Goal: Communication & Community: Connect with others

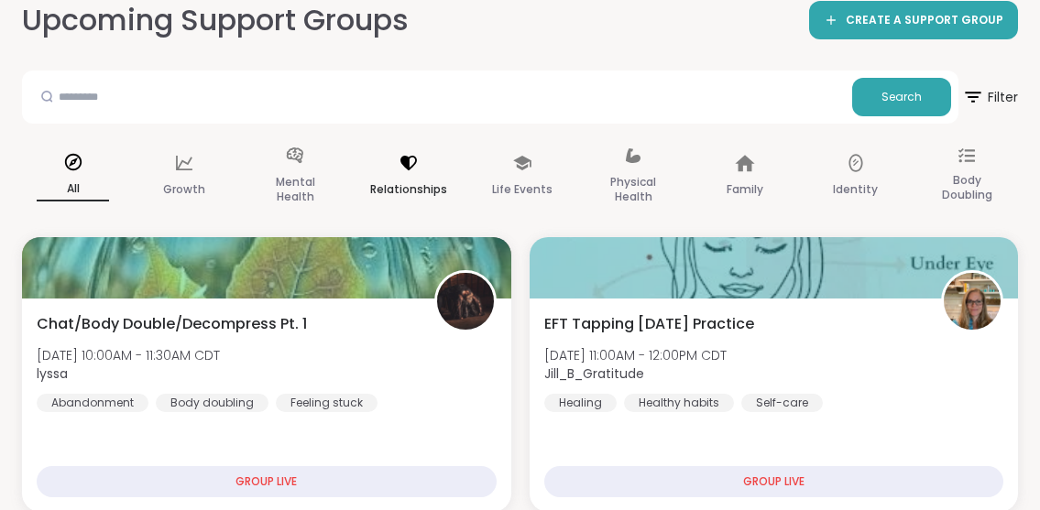
scroll to position [115, 0]
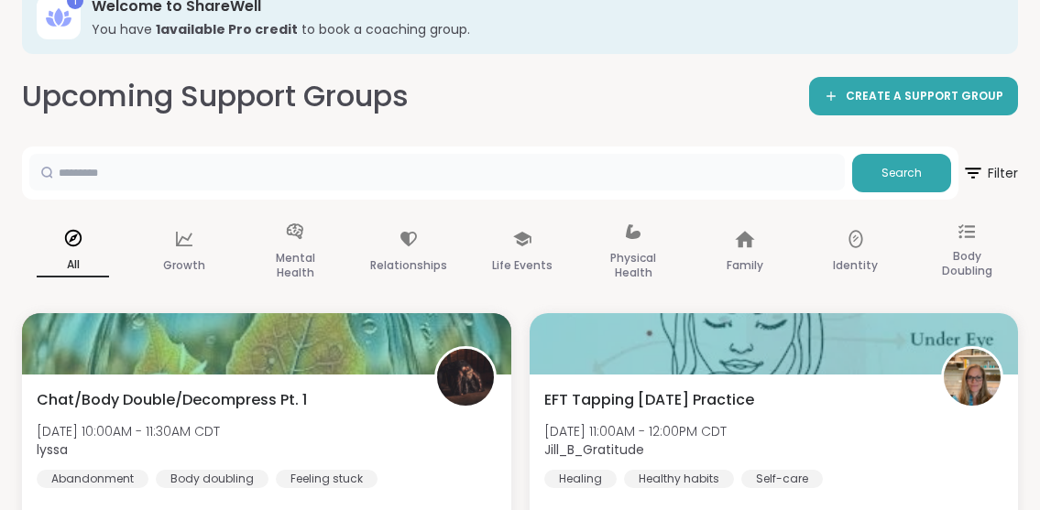
click at [395, 167] on input "text" at bounding box center [437, 172] width 816 height 37
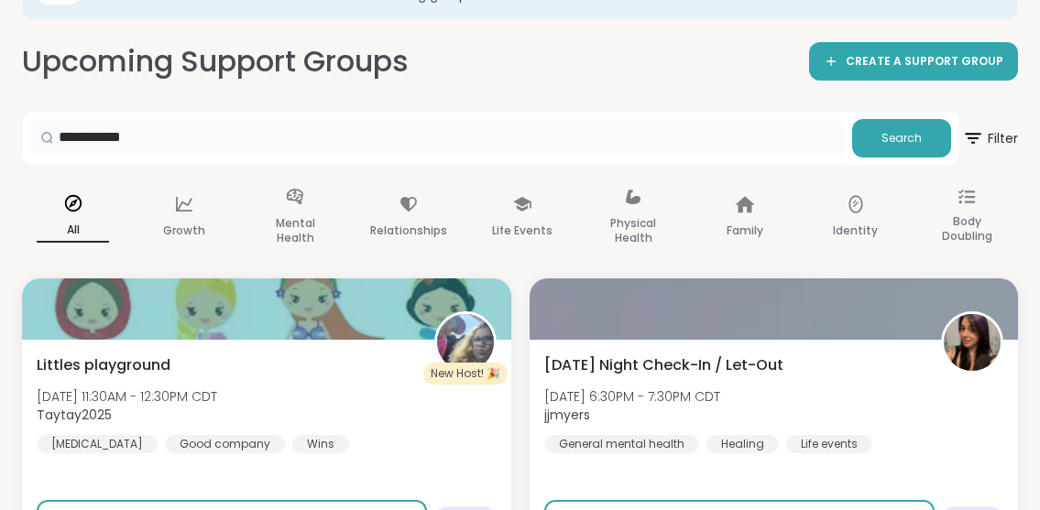
scroll to position [146, 0]
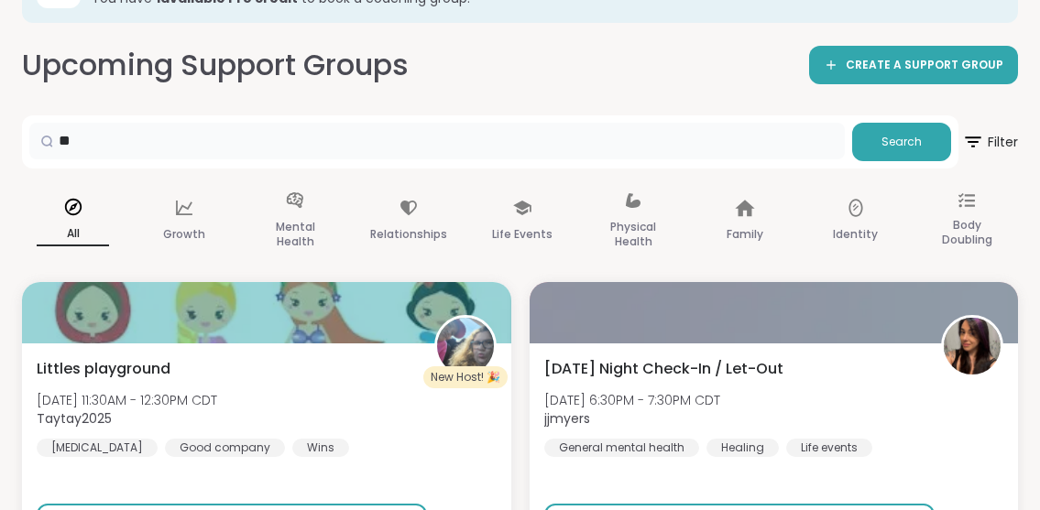
type input "*"
type input "***"
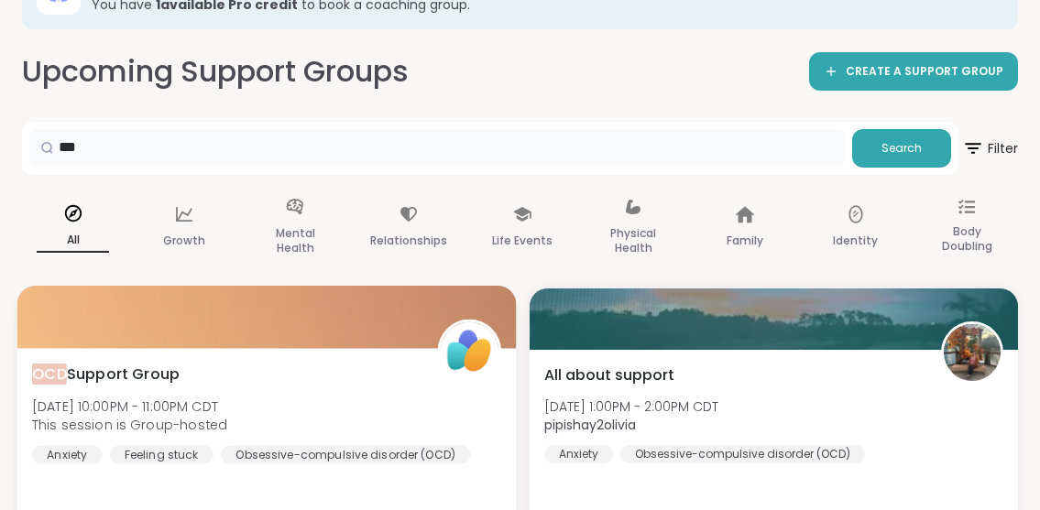
scroll to position [134, 0]
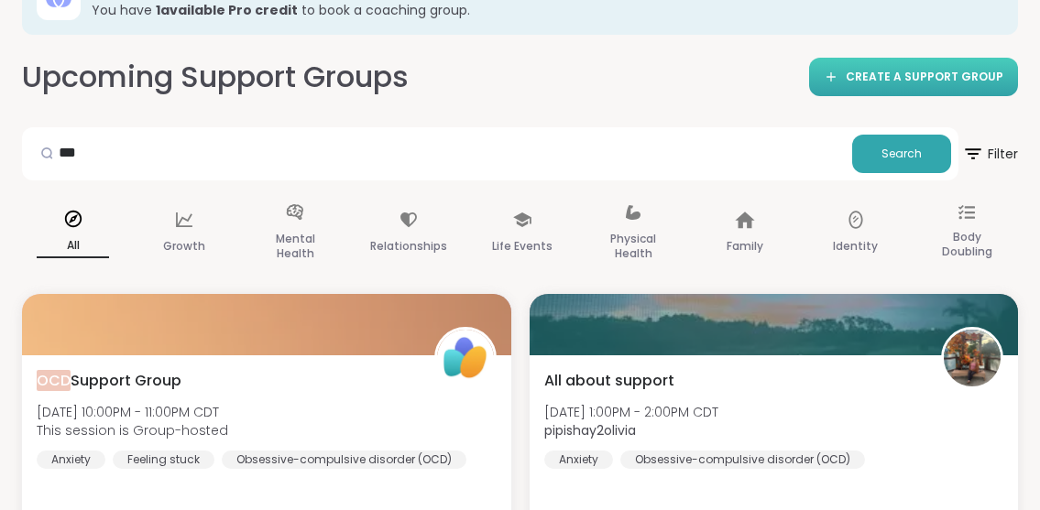
click at [878, 75] on span "CREATE A SUPPORT GROUP" at bounding box center [925, 78] width 158 height 16
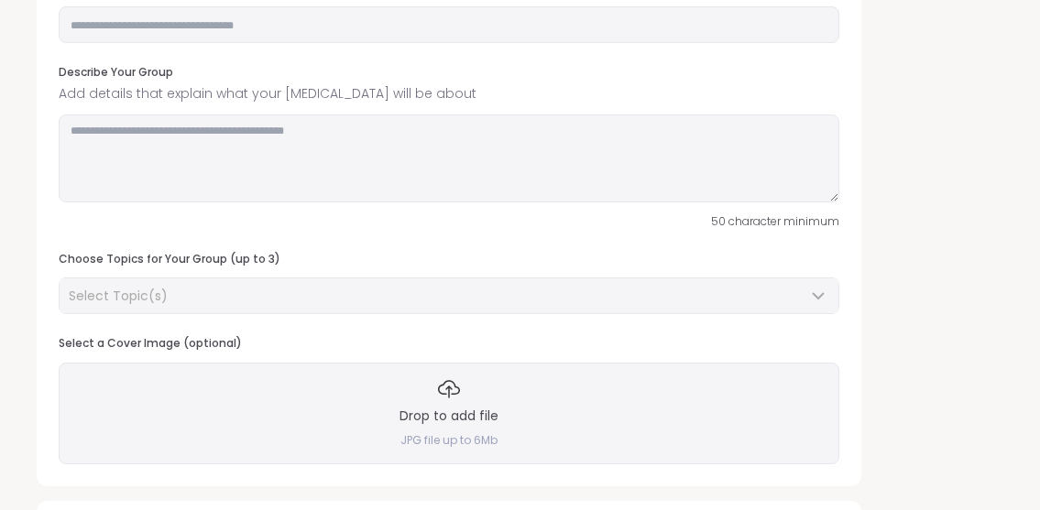
scroll to position [216, 0]
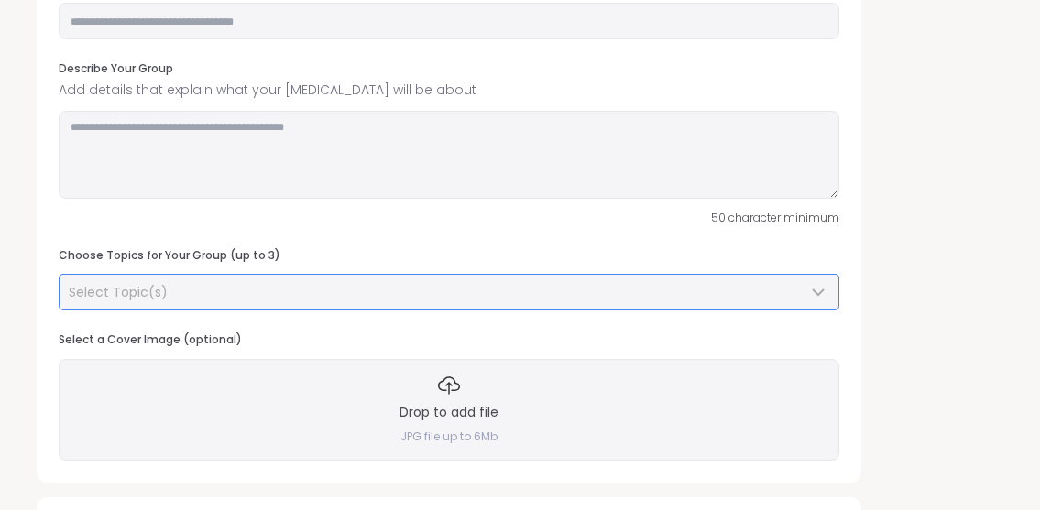
click at [706, 298] on div "Select Topic(s)" at bounding box center [438, 292] width 739 height 18
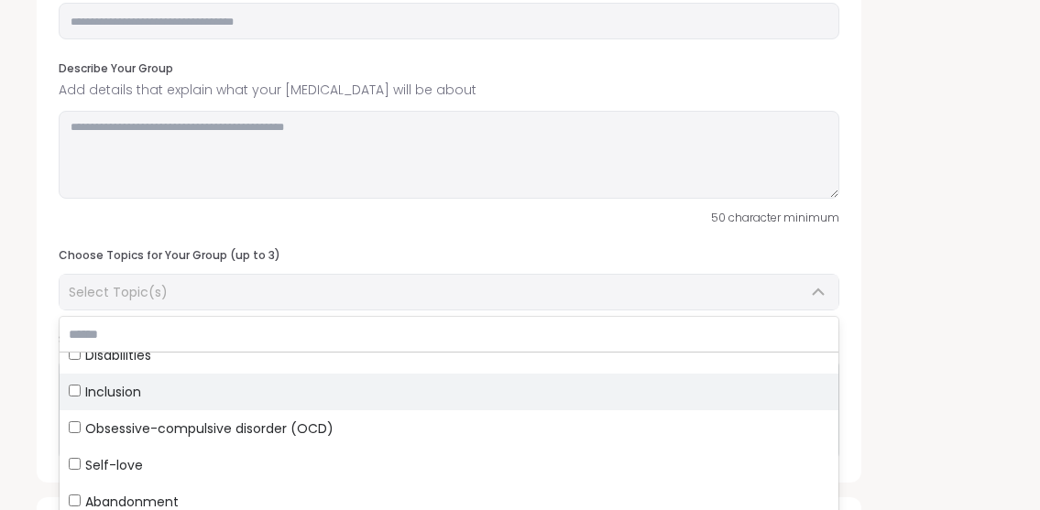
scroll to position [92, 0]
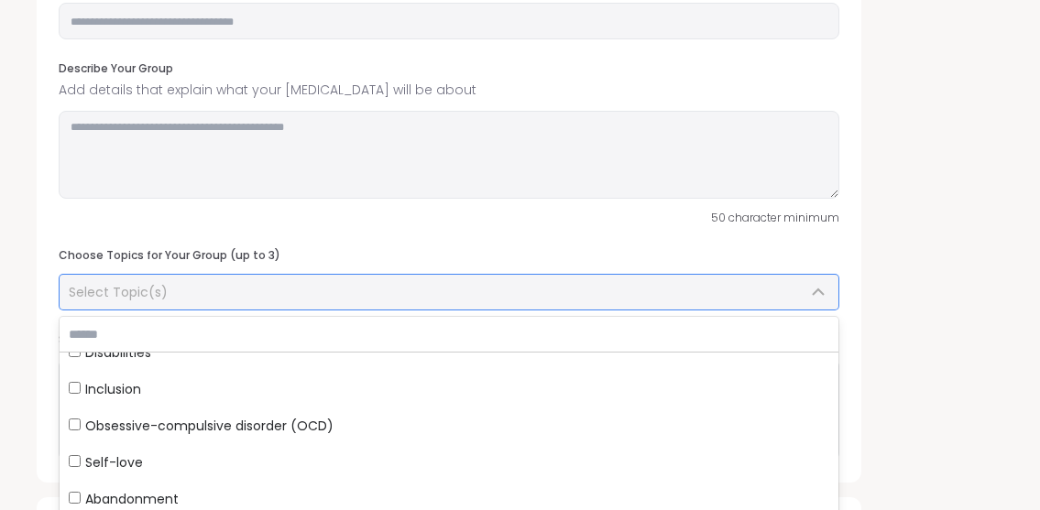
click at [646, 281] on div "Select Topic(s)" at bounding box center [449, 292] width 779 height 35
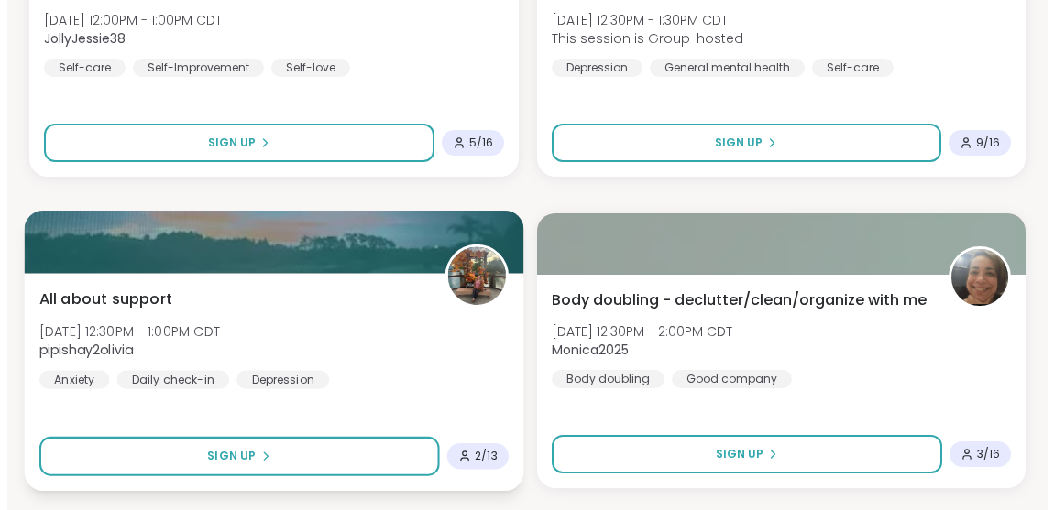
scroll to position [2082, 0]
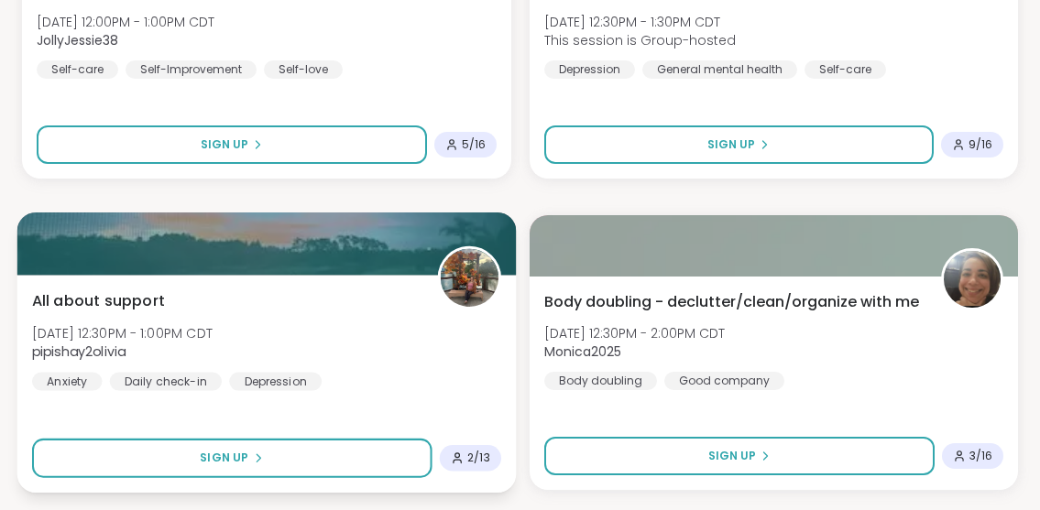
click at [287, 337] on div "All about support [DATE] 12:30PM - 1:00PM CDT pipishay2olivia Anxiety Daily che…" at bounding box center [266, 340] width 469 height 101
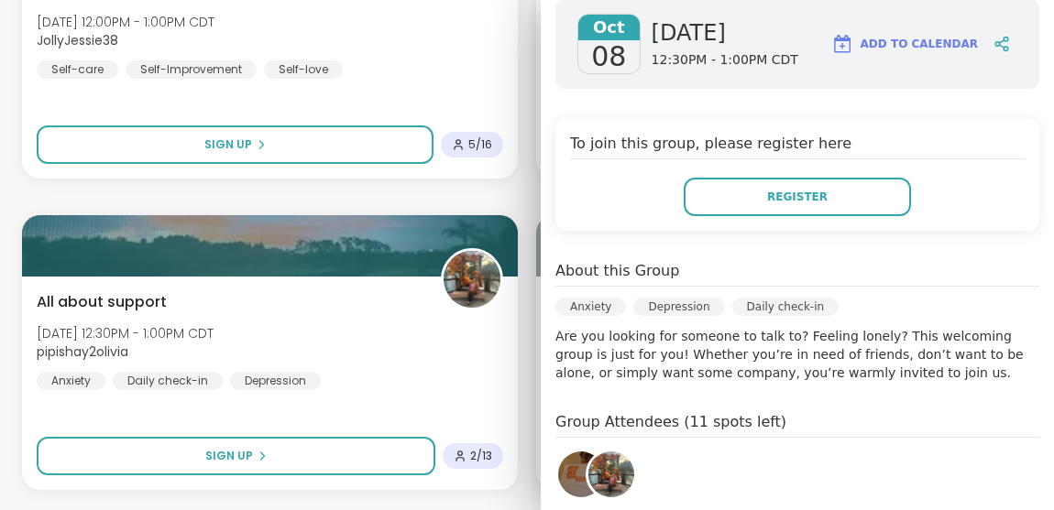
scroll to position [271, 0]
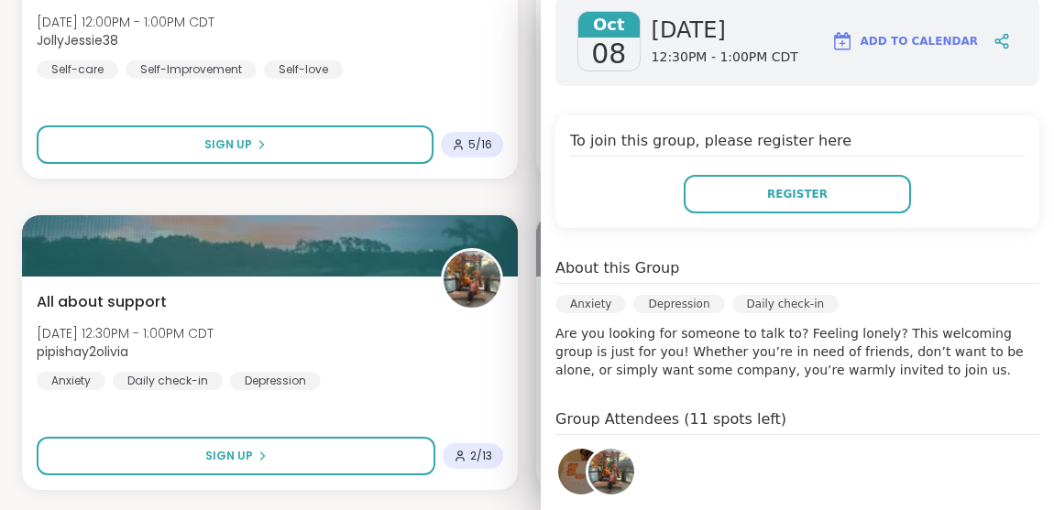
click at [541, 462] on div "[DATE] [DATE] 12:30PM - 1:00PM CDT Add to Calendar To join this group, please r…" at bounding box center [797, 346] width 513 height 729
click at [558, 458] on img at bounding box center [581, 472] width 46 height 46
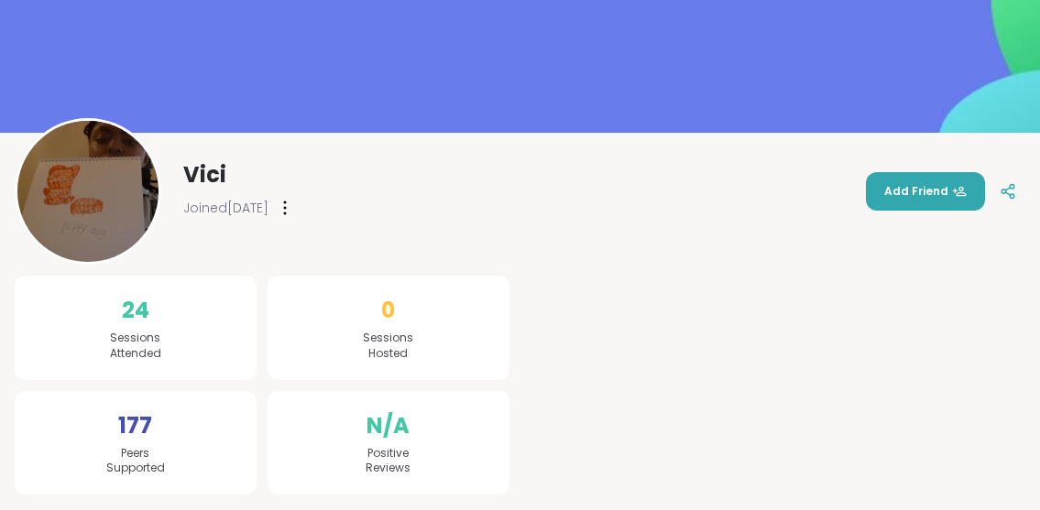
scroll to position [169, 0]
